Goal: Entertainment & Leisure: Consume media (video, audio)

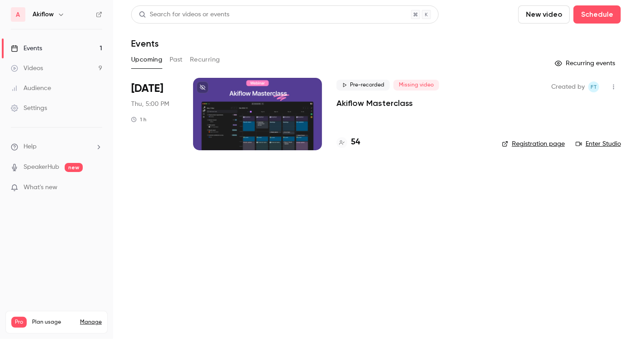
click at [35, 63] on link "Videos 9" at bounding box center [56, 68] width 113 height 20
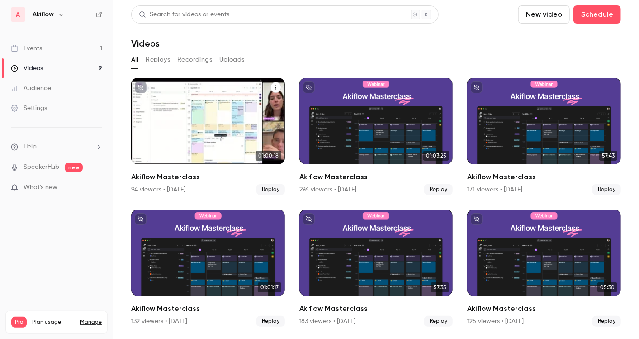
click at [239, 142] on div "Akiflow Masterclass" at bounding box center [208, 121] width 154 height 86
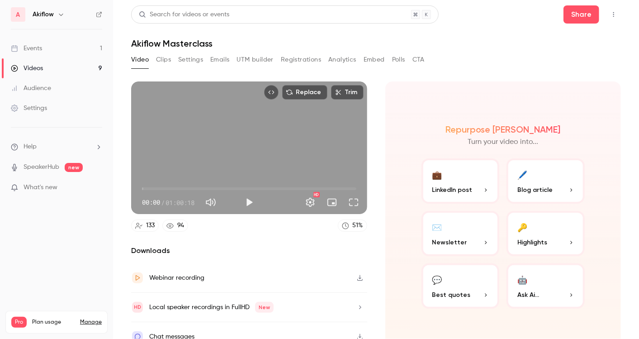
drag, startPoint x: 154, startPoint y: 58, endPoint x: 162, endPoint y: 62, distance: 9.3
click at [162, 62] on div "Video Clips Settings Emails UTM builder Registrations Analytics Embed Polls CTA" at bounding box center [277, 59] width 293 height 14
click at [162, 62] on button "Clips" at bounding box center [163, 59] width 15 height 14
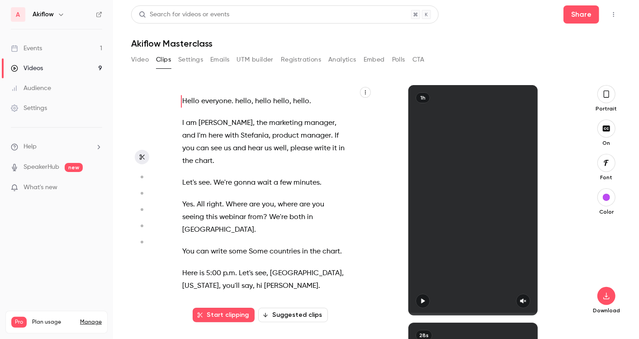
click at [316, 310] on button "Suggested clips" at bounding box center [293, 314] width 70 height 14
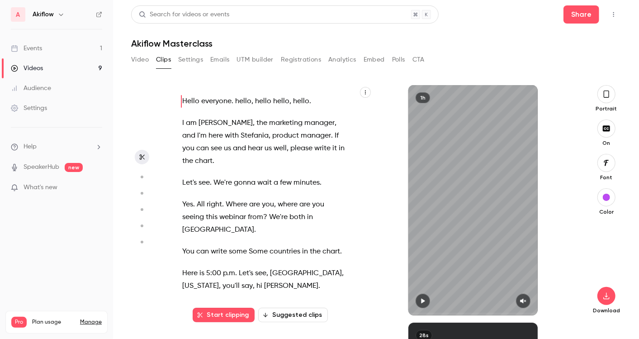
scroll to position [237, 0]
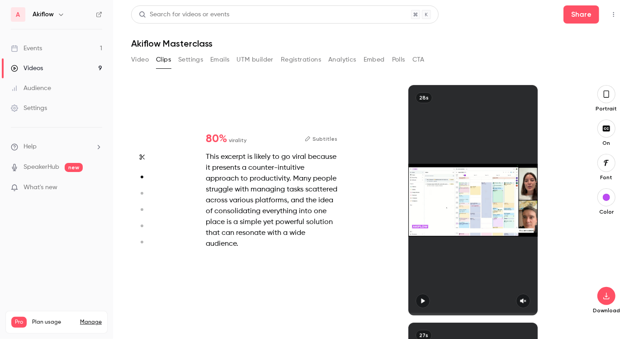
click at [421, 296] on div at bounding box center [472, 200] width 129 height 230
click at [518, 302] on div at bounding box center [472, 200] width 129 height 230
click at [424, 299] on div at bounding box center [472, 200] width 129 height 230
click at [447, 211] on div at bounding box center [472, 200] width 129 height 230
click at [607, 98] on icon "button" at bounding box center [606, 94] width 7 height 10
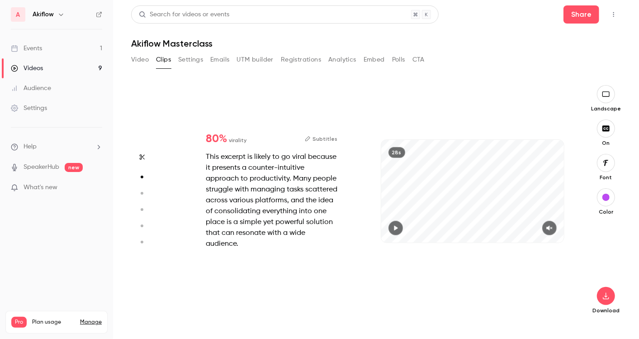
drag, startPoint x: 403, startPoint y: 226, endPoint x: 394, endPoint y: 228, distance: 9.2
click at [394, 228] on div at bounding box center [472, 228] width 183 height 14
click at [394, 228] on icon "button" at bounding box center [396, 228] width 4 height 5
type input "***"
click at [551, 236] on span at bounding box center [472, 241] width 183 height 14
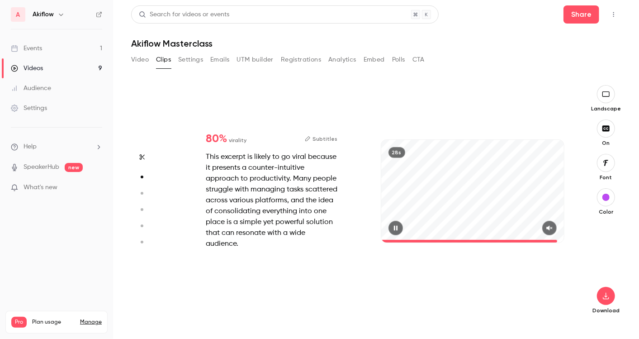
click at [550, 233] on button "button" at bounding box center [549, 228] width 14 height 14
type input "****"
click at [396, 225] on icon "button" at bounding box center [395, 228] width 7 height 6
click at [608, 88] on button "button" at bounding box center [606, 94] width 18 height 18
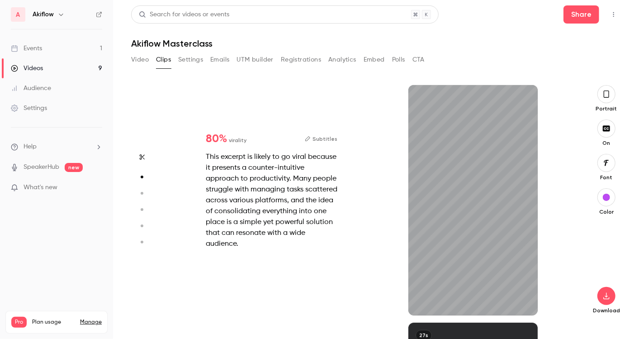
click at [608, 194] on div "button" at bounding box center [606, 197] width 7 height 7
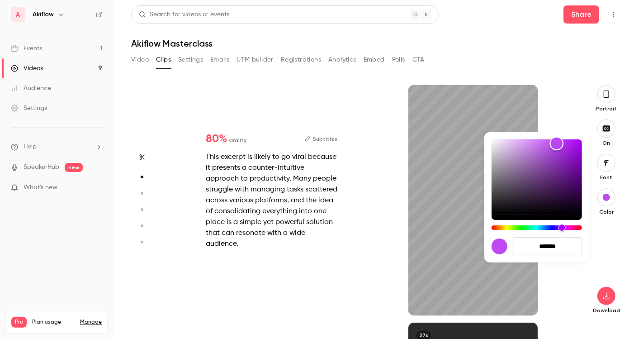
drag, startPoint x: 557, startPoint y: 143, endPoint x: 570, endPoint y: 142, distance: 13.1
click at [570, 142] on div "Color" at bounding box center [537, 176] width 90 height 75
type input "****"
click at [575, 118] on div at bounding box center [319, 169] width 639 height 339
type input "*******"
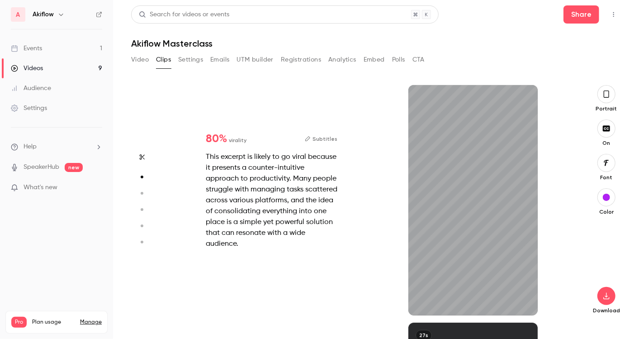
click at [609, 160] on icon "button" at bounding box center [606, 162] width 10 height 7
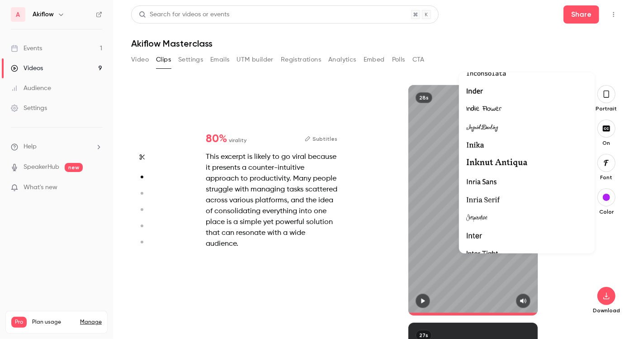
scroll to position [10017, 0]
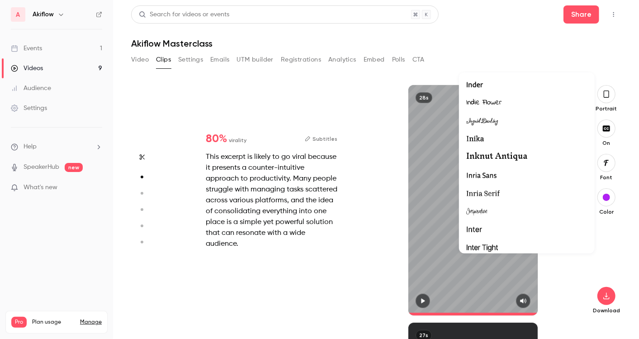
click at [492, 224] on div at bounding box center [526, 230] width 121 height 12
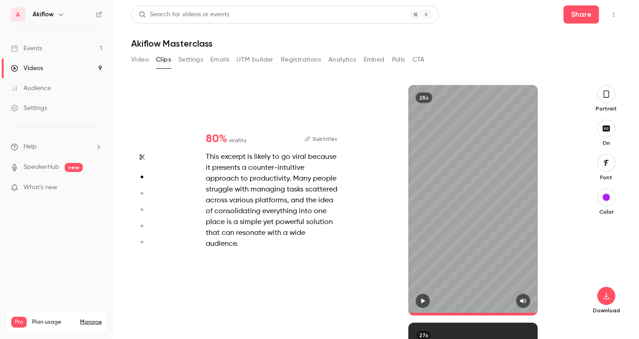
click at [140, 189] on button "button" at bounding box center [142, 193] width 14 height 14
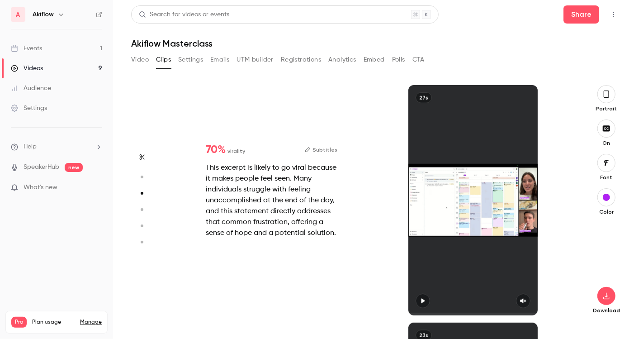
type input "*"
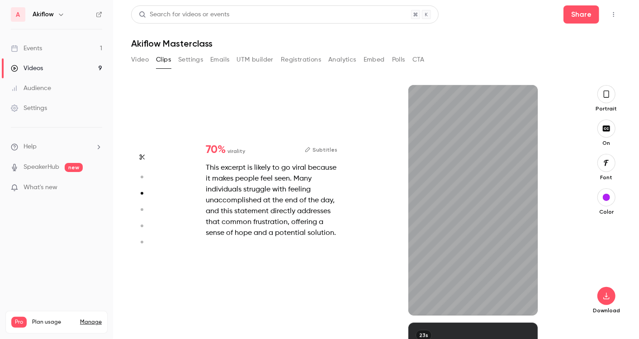
scroll to position [474, 0]
click at [522, 302] on icon "button" at bounding box center [523, 301] width 7 height 6
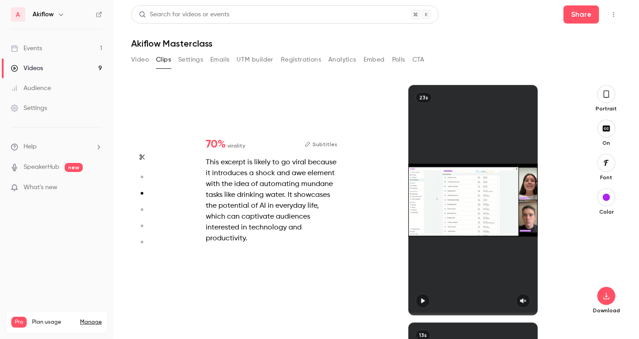
type input "*"
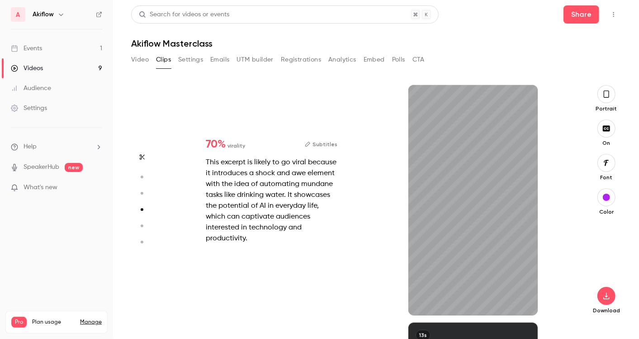
scroll to position [712, 0]
click at [524, 307] on span at bounding box center [472, 314] width 129 height 14
click at [524, 302] on icon "button" at bounding box center [523, 301] width 7 height 6
type input "*"
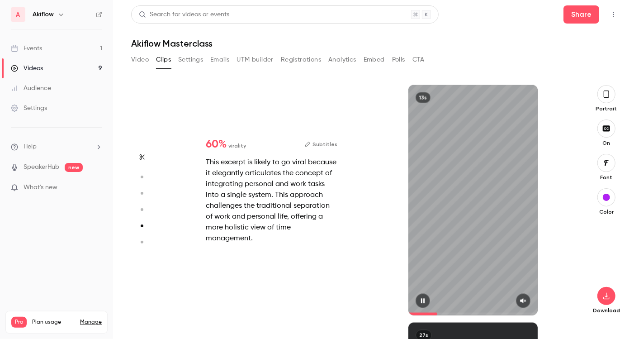
click at [525, 300] on icon "button" at bounding box center [523, 301] width 7 height 6
type input "*"
click at [310, 59] on button "Registrations" at bounding box center [301, 59] width 40 height 14
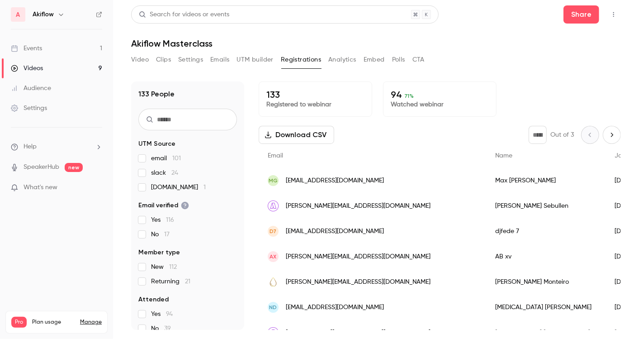
click at [133, 60] on button "Video" at bounding box center [140, 59] width 18 height 14
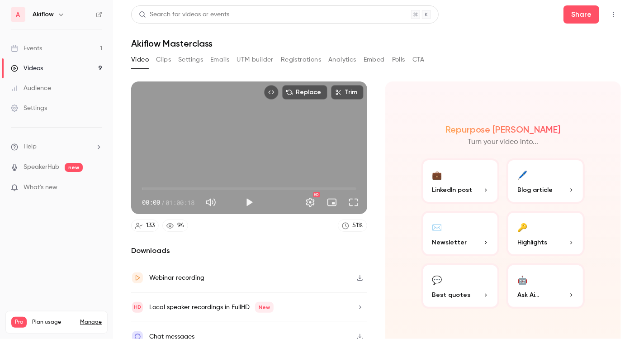
scroll to position [9, 0]
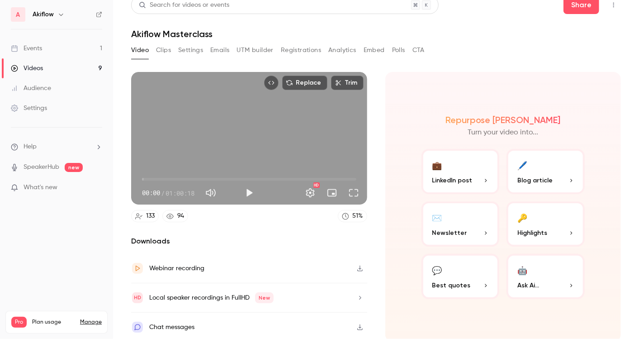
click at [203, 292] on div "Local speaker recordings in FullHD New" at bounding box center [211, 297] width 124 height 11
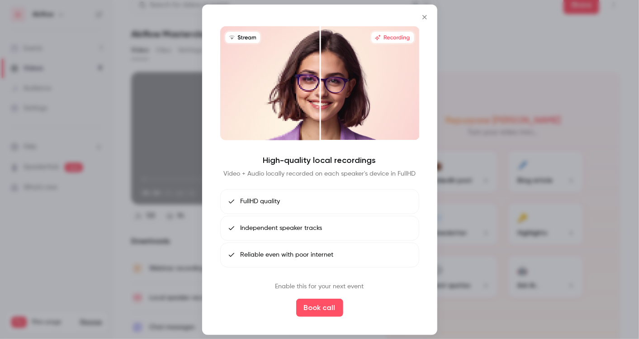
click at [424, 21] on button "Close" at bounding box center [425, 17] width 18 height 18
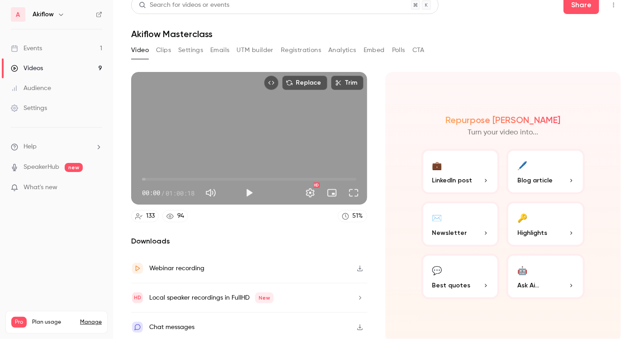
click at [356, 265] on icon "button" at bounding box center [359, 268] width 7 height 6
